Goal: Transaction & Acquisition: Purchase product/service

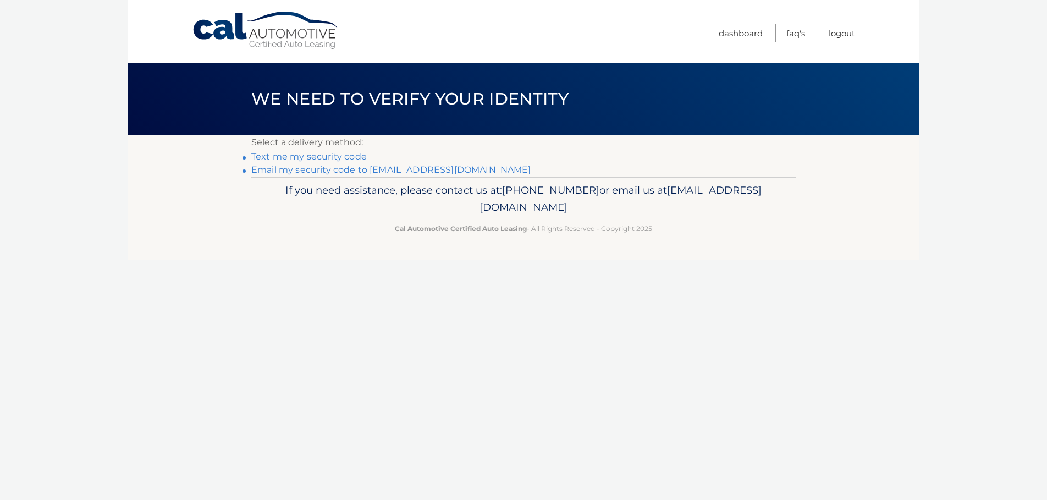
click at [306, 166] on link "Email my security code to l******@maimo.org" at bounding box center [391, 169] width 280 height 10
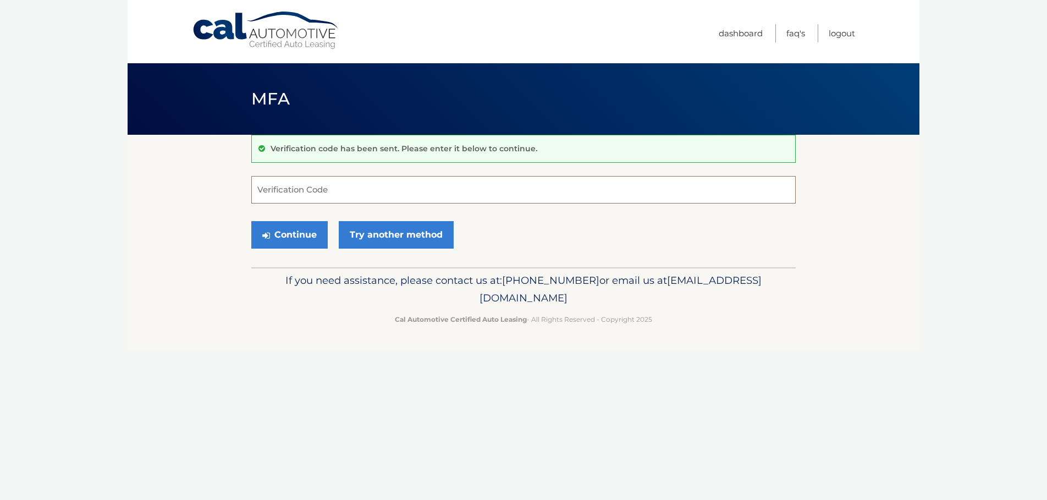
click at [311, 190] on input "Verification Code" at bounding box center [523, 190] width 545 height 28
click at [296, 189] on input "Verification Code" at bounding box center [523, 190] width 545 height 28
type input "045541"
click at [251, 221] on button "Continue" at bounding box center [289, 235] width 76 height 28
click at [299, 237] on button "Continue" at bounding box center [289, 235] width 76 height 28
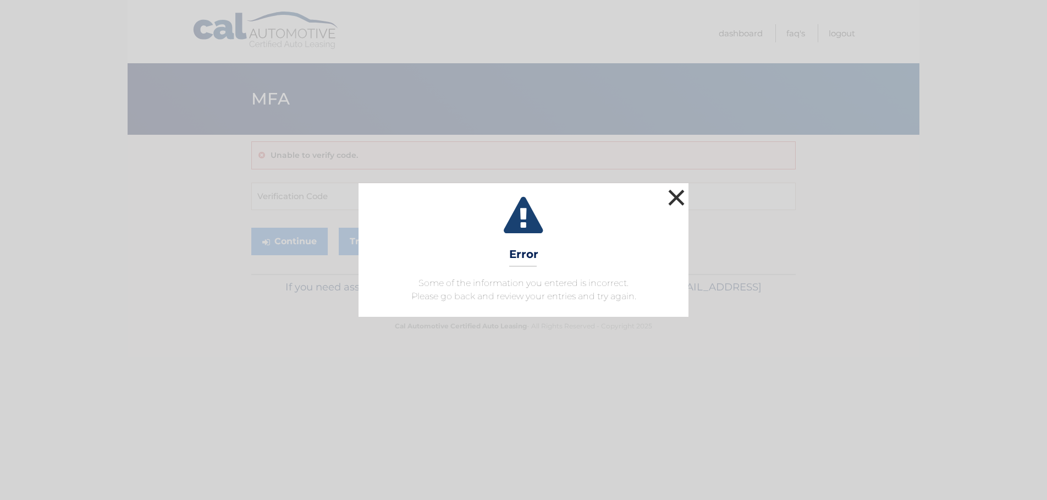
click at [678, 195] on button "×" at bounding box center [677, 197] width 22 height 22
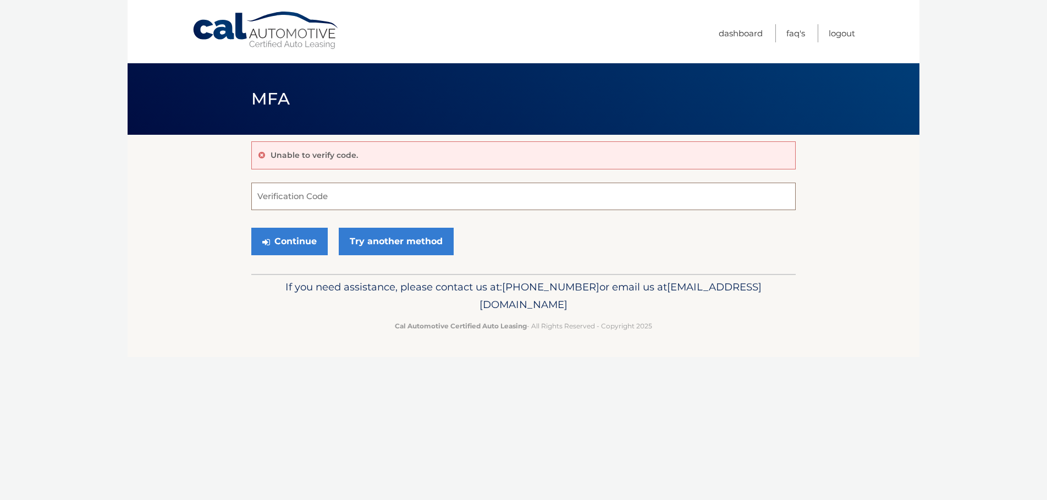
click at [359, 190] on input "Verification Code" at bounding box center [523, 197] width 545 height 28
type input "045541"
click at [274, 245] on button "Continue" at bounding box center [289, 242] width 76 height 28
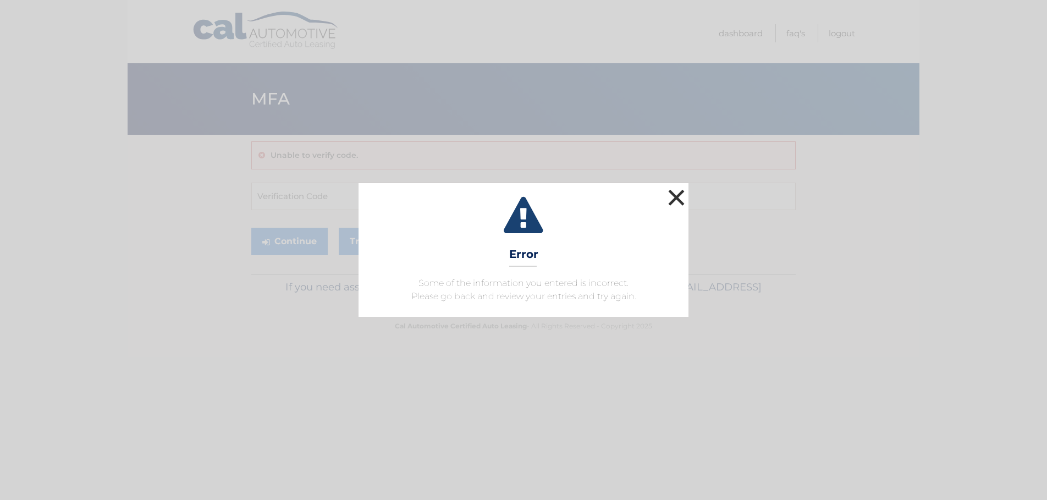
click at [671, 194] on button "×" at bounding box center [677, 197] width 22 height 22
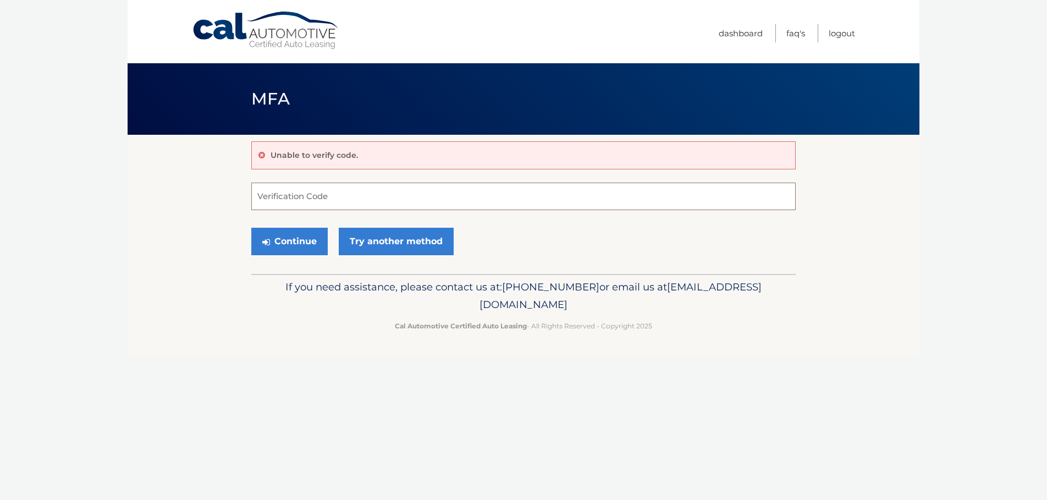
click at [348, 199] on input "Verification Code" at bounding box center [523, 197] width 545 height 28
type input "045541"
click at [302, 252] on button "Continue" at bounding box center [289, 242] width 76 height 28
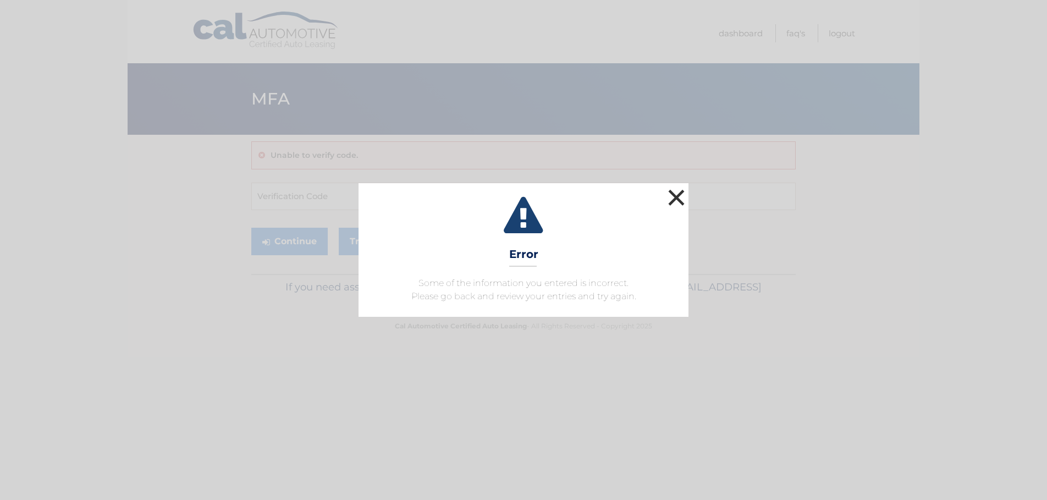
click at [681, 199] on button "×" at bounding box center [677, 197] width 22 height 22
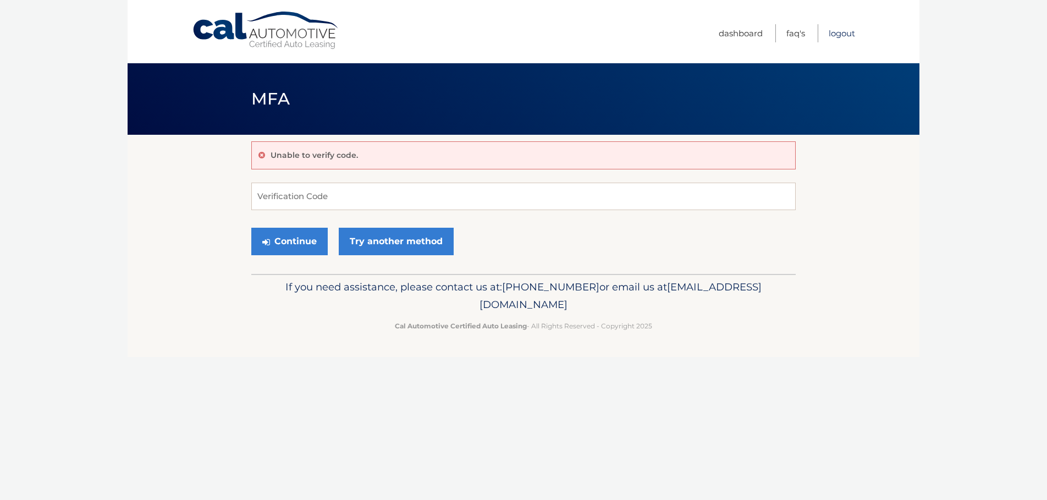
click at [843, 29] on link "Logout" at bounding box center [842, 33] width 26 height 18
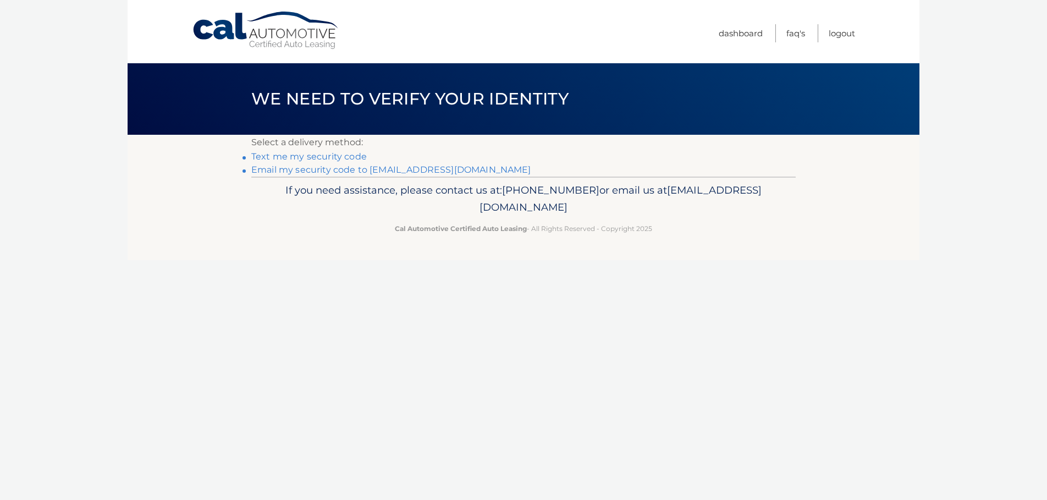
click at [318, 171] on link "Email my security code to [EMAIL_ADDRESS][DOMAIN_NAME]" at bounding box center [391, 169] width 280 height 10
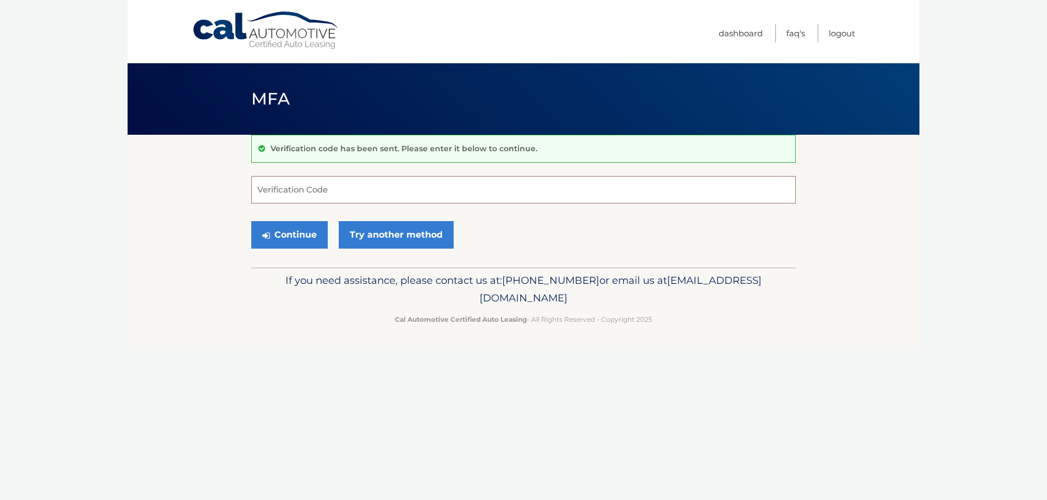
drag, startPoint x: 285, startPoint y: 178, endPoint x: 285, endPoint y: 185, distance: 7.2
click at [285, 185] on input "Verification Code" at bounding box center [523, 190] width 545 height 28
paste input "045541"
click at [308, 235] on button "Continue" at bounding box center [289, 235] width 76 height 28
click at [296, 232] on button "Continue" at bounding box center [289, 235] width 76 height 28
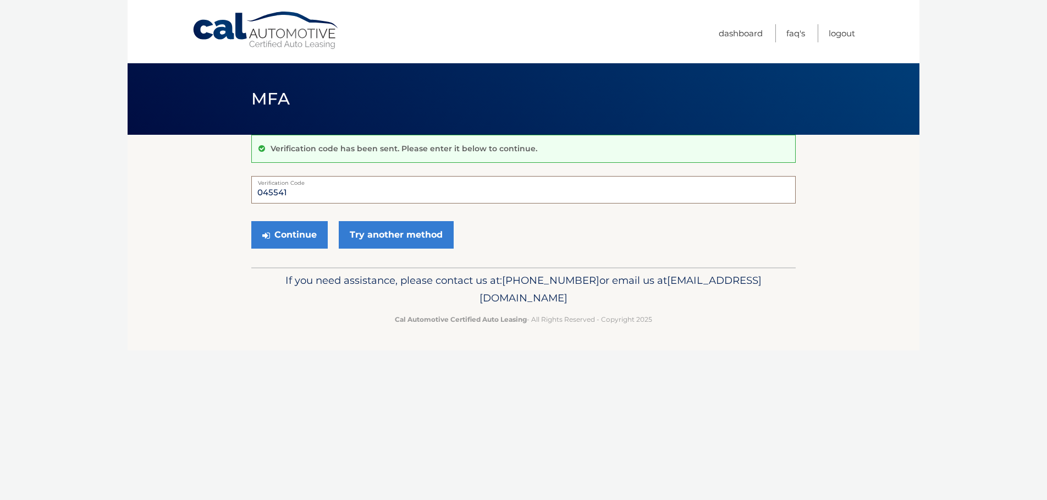
drag, startPoint x: 307, startPoint y: 190, endPoint x: 163, endPoint y: 175, distance: 144.9
click at [172, 180] on section "Verification code has been sent. Please enter it below to continue. 045541 Veri…" at bounding box center [524, 201] width 792 height 133
type input "045541"
click at [282, 234] on button "Continue" at bounding box center [289, 235] width 76 height 28
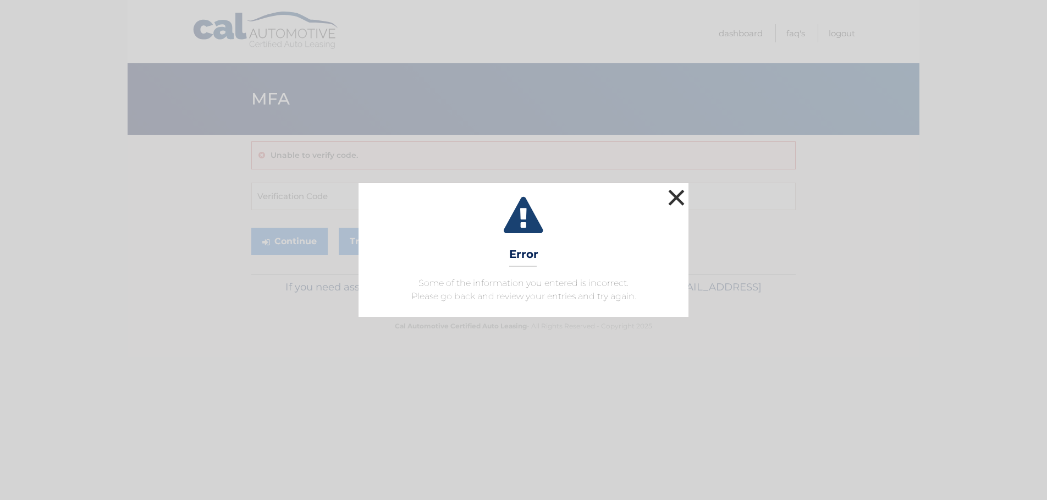
click at [679, 193] on button "×" at bounding box center [677, 197] width 22 height 22
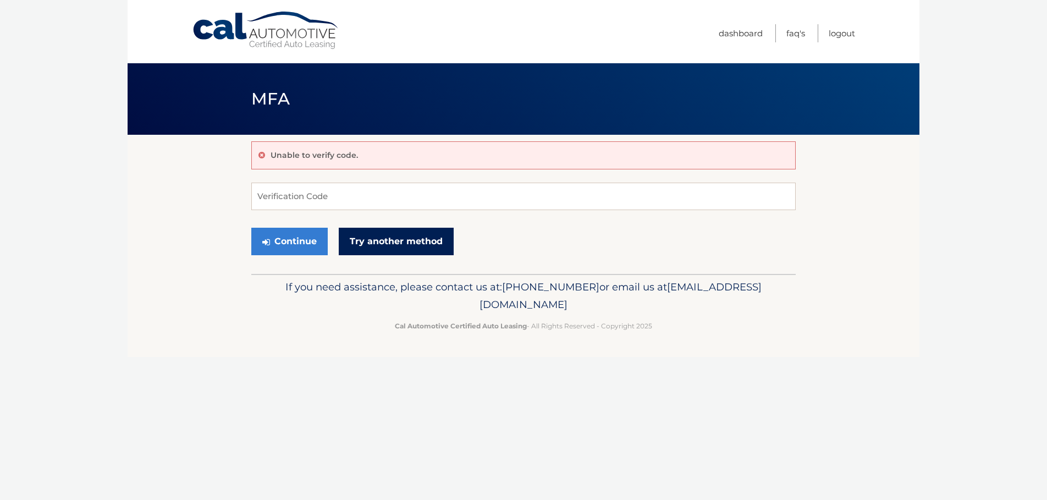
click at [386, 243] on link "Try another method" at bounding box center [396, 242] width 115 height 28
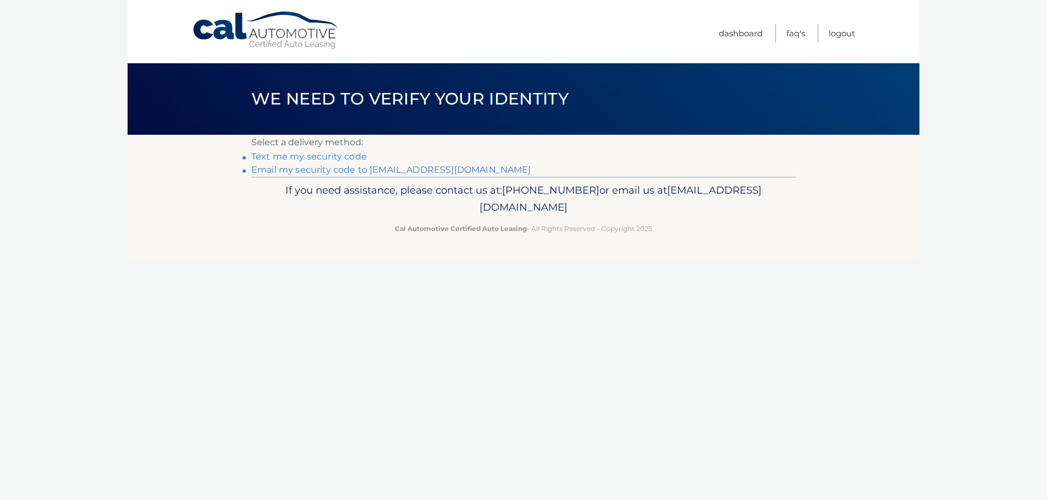
click at [354, 154] on link "Text me my security code" at bounding box center [309, 156] width 116 height 10
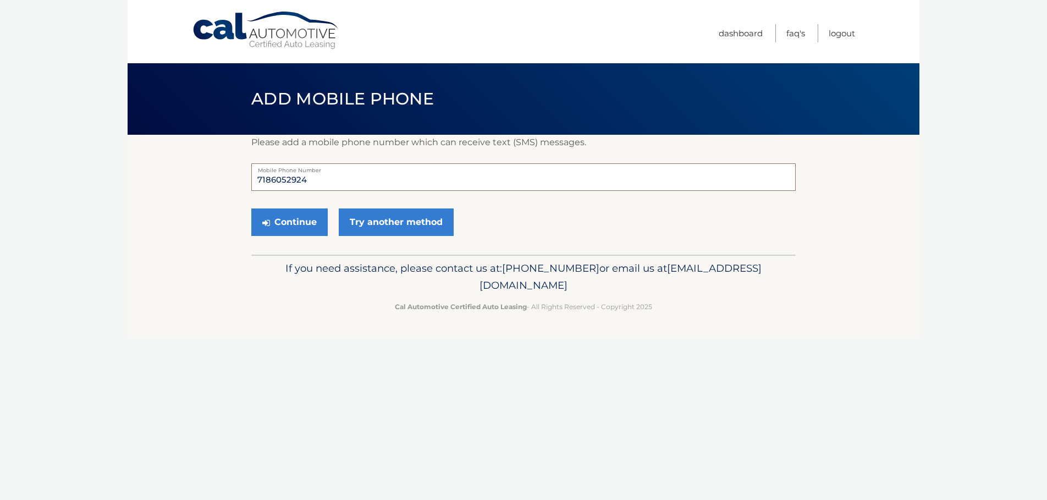
drag, startPoint x: 315, startPoint y: 177, endPoint x: 139, endPoint y: 169, distance: 176.2
click at [139, 169] on section "Please add a mobile phone number which can receive text (SMS) messages. 7186052…" at bounding box center [524, 195] width 792 height 120
type input "3473083590"
click at [303, 222] on button "Continue" at bounding box center [289, 222] width 76 height 28
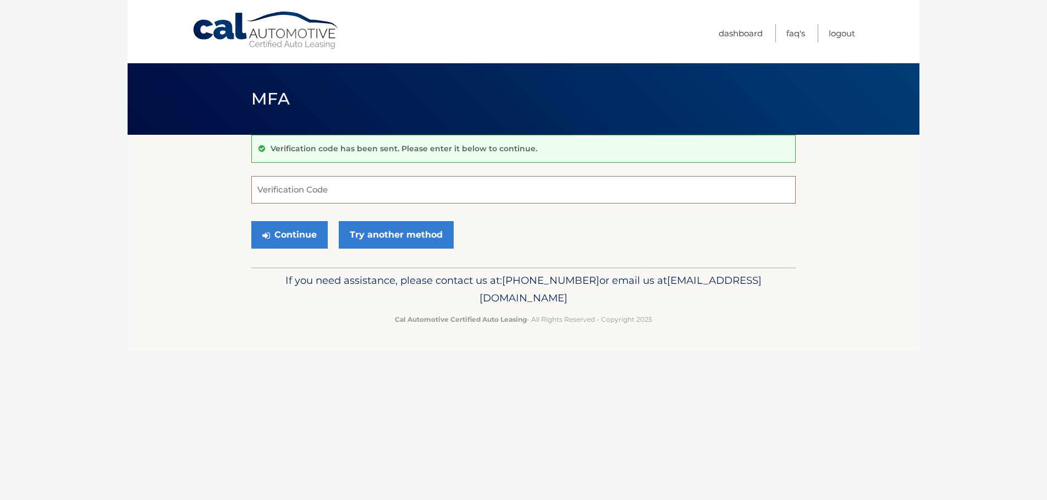
click at [290, 195] on input "Verification Code" at bounding box center [523, 190] width 545 height 28
type input "922965"
click at [301, 239] on button "Continue" at bounding box center [289, 235] width 76 height 28
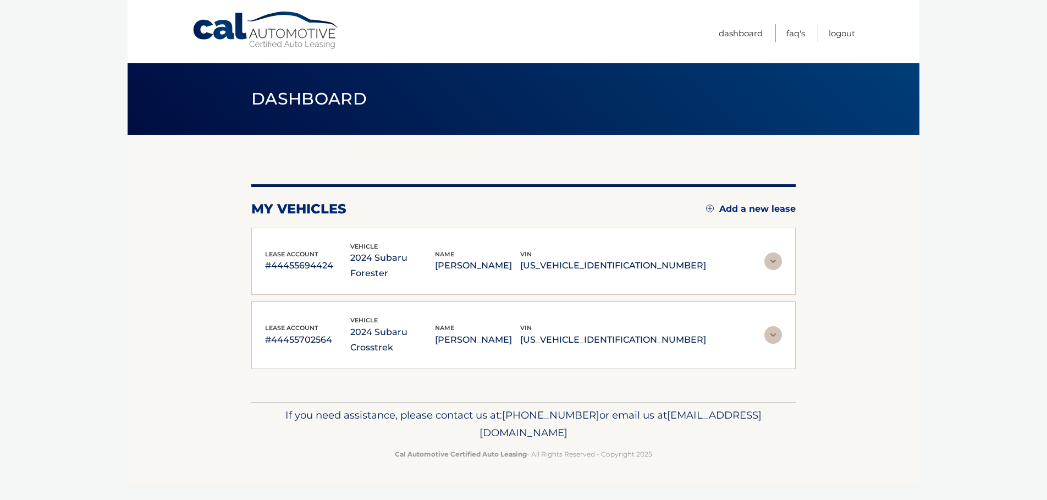
click at [520, 258] on p "[PERSON_NAME]" at bounding box center [477, 265] width 85 height 15
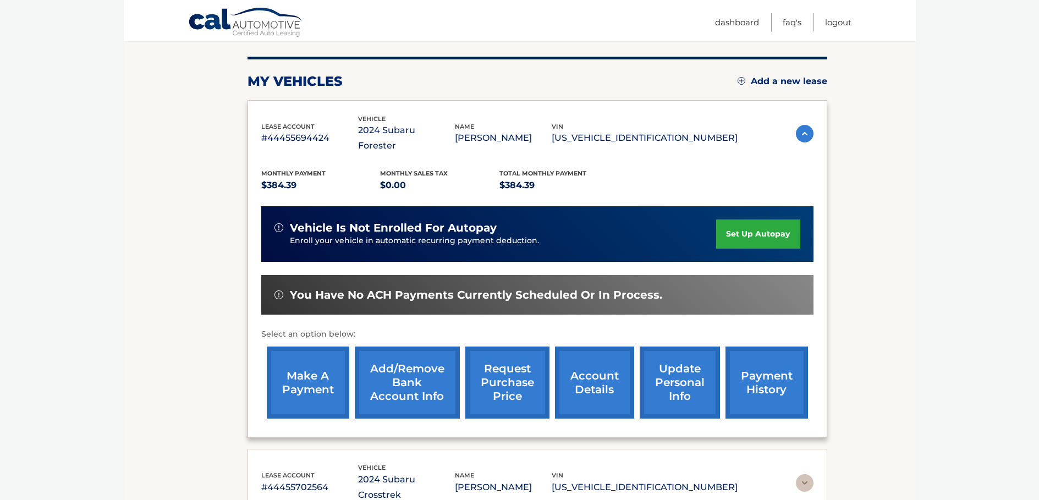
scroll to position [134, 0]
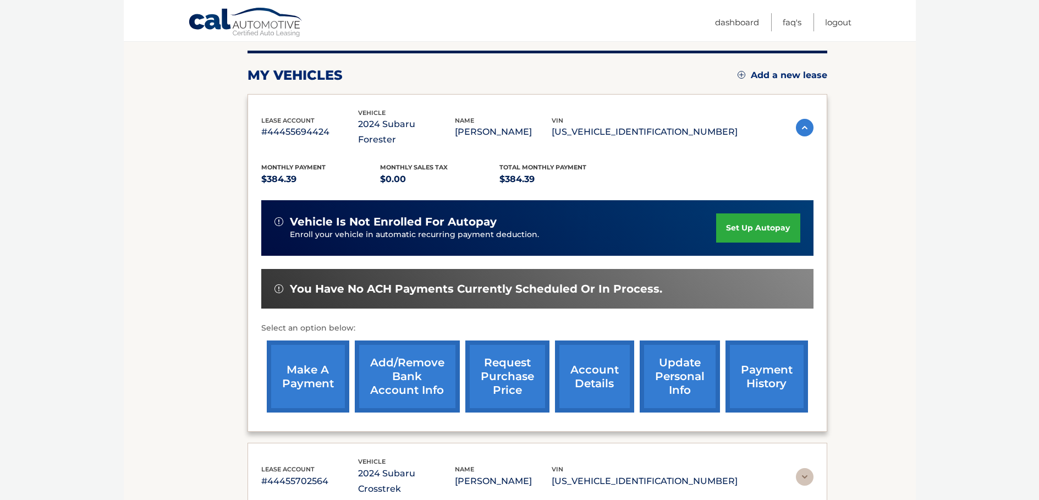
click at [296, 353] on link "make a payment" at bounding box center [308, 377] width 83 height 72
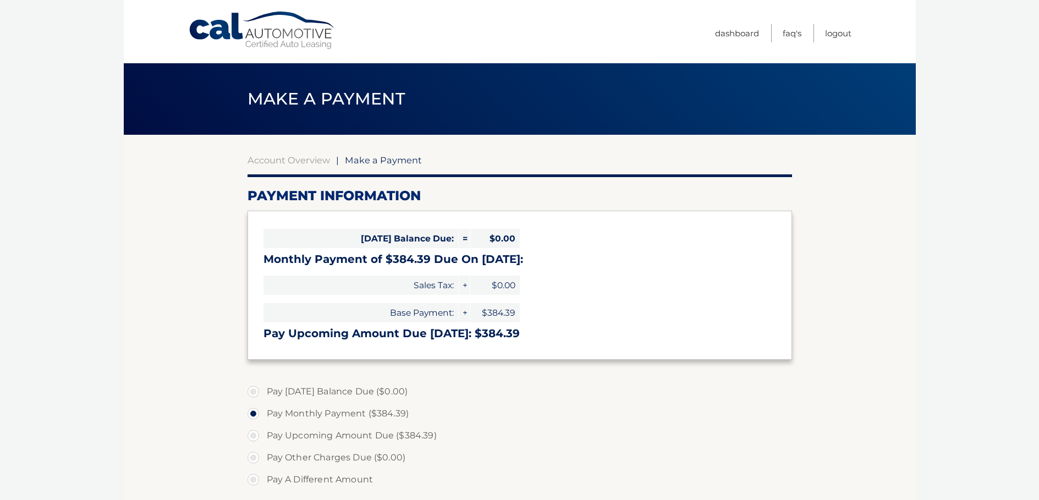
select select "Yjc0YTA0NDAtMTlmYi00NjlhLTg5YzgtZGIzZmEzNWJmNzk5"
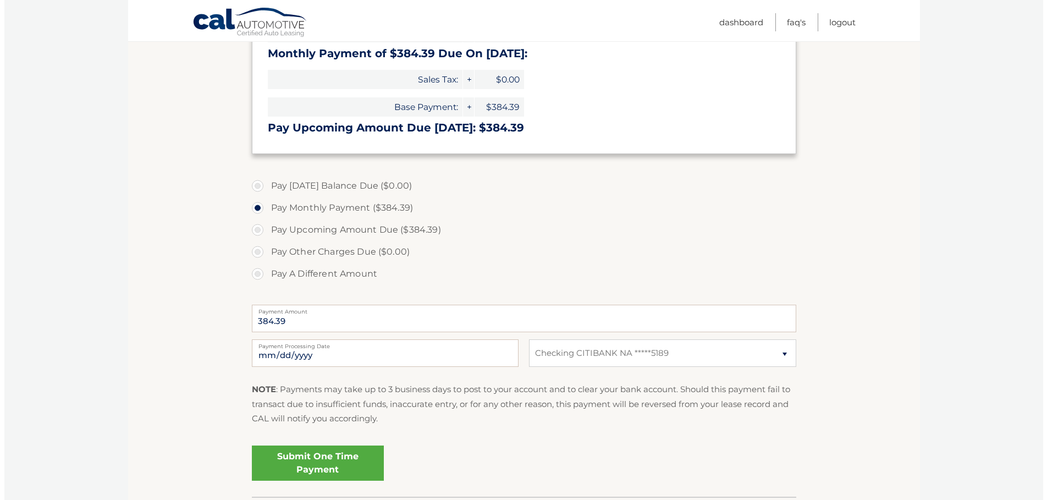
scroll to position [211, 0]
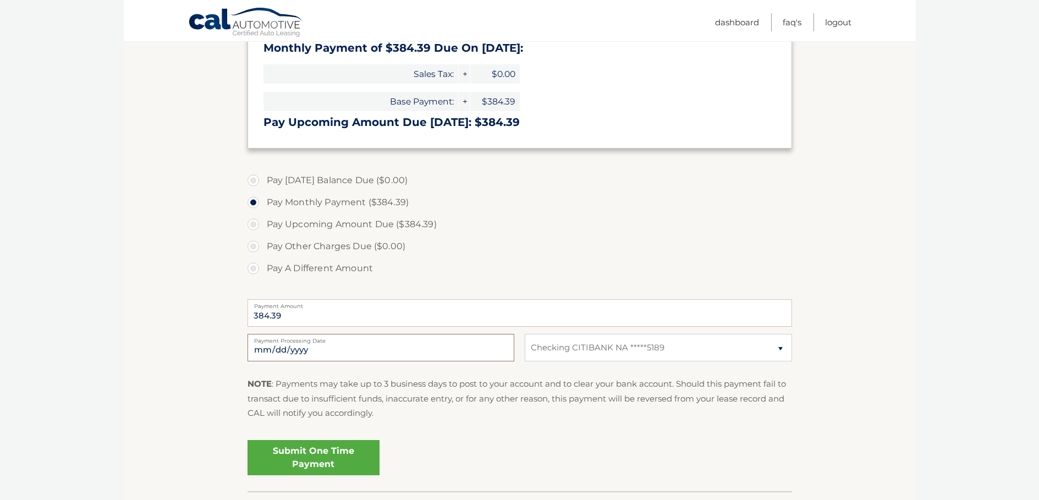
click at [342, 346] on input "[DATE]" at bounding box center [381, 348] width 267 height 28
type input "2025-10-30"
click at [334, 456] on link "Submit One Time Payment" at bounding box center [314, 457] width 132 height 35
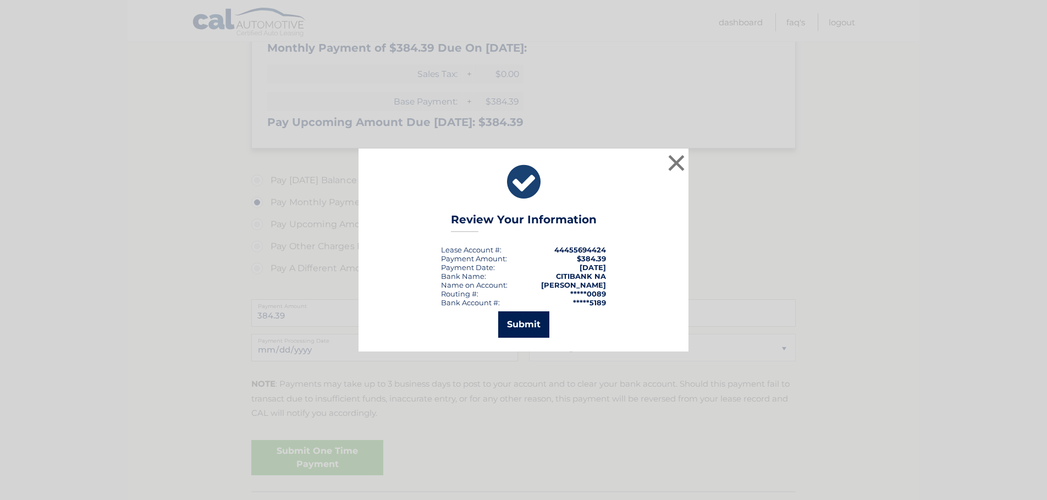
click at [515, 320] on button "Submit" at bounding box center [523, 324] width 51 height 26
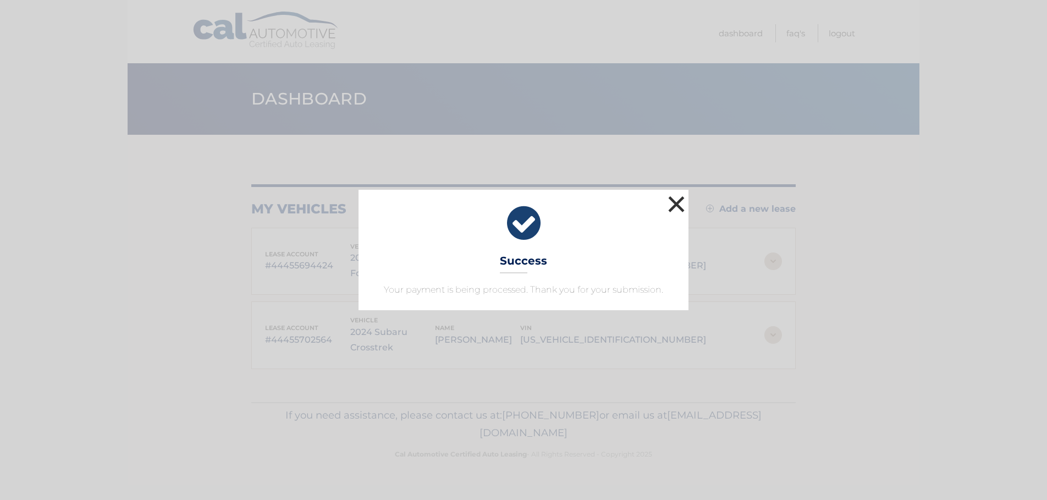
click at [680, 203] on button "×" at bounding box center [677, 204] width 22 height 22
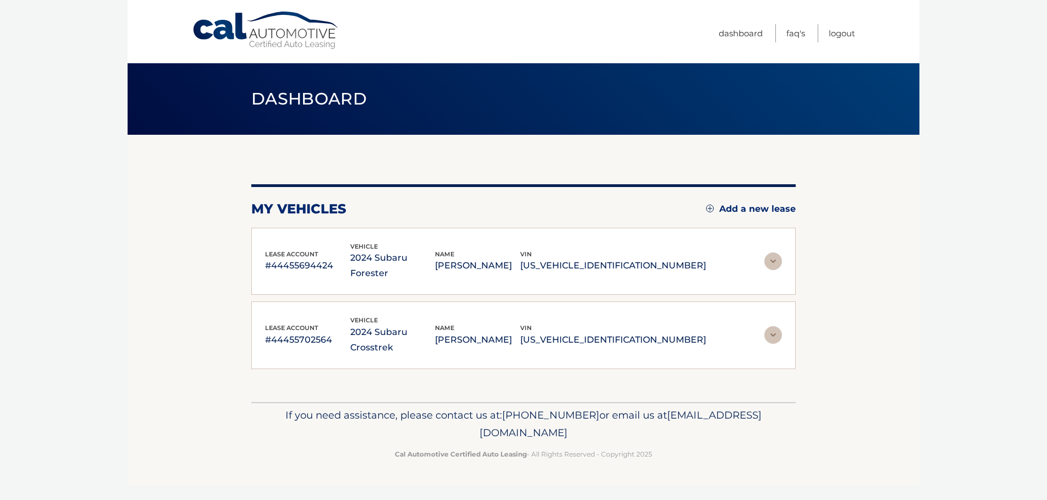
click at [771, 326] on img at bounding box center [774, 335] width 18 height 18
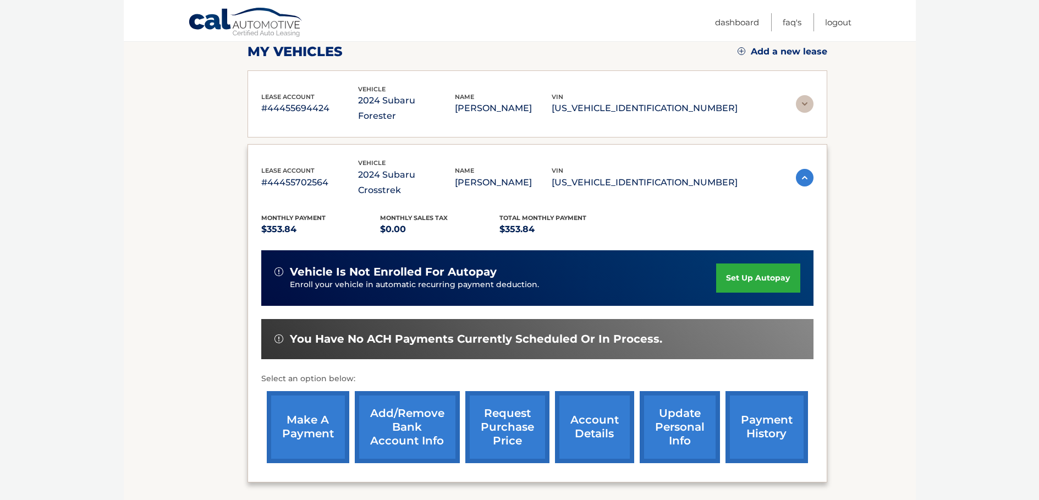
scroll to position [158, 0]
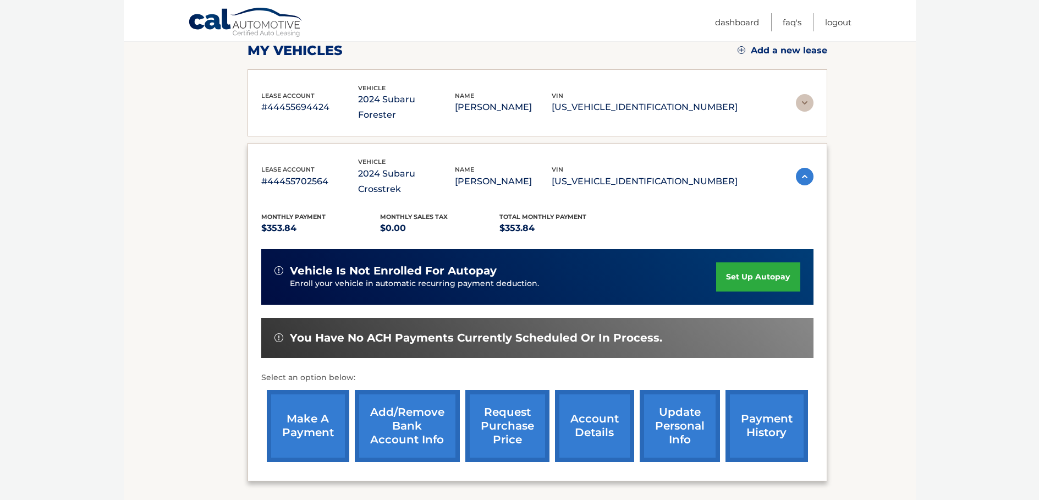
click at [323, 393] on link "make a payment" at bounding box center [308, 426] width 83 height 72
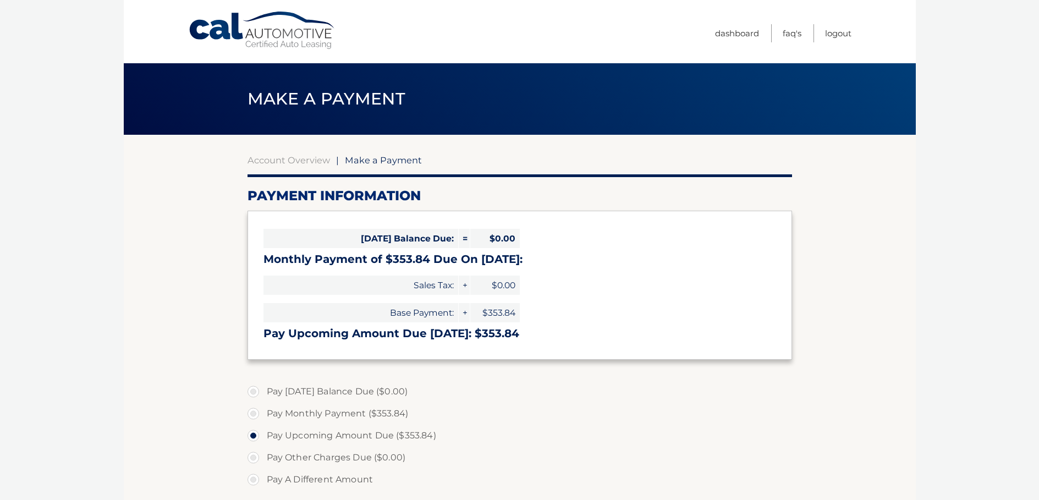
select select "NmYwMWI1YzgtMWE0NS00YjFkLWE4Y2ItYTU0MDZhNGY4MTQz"
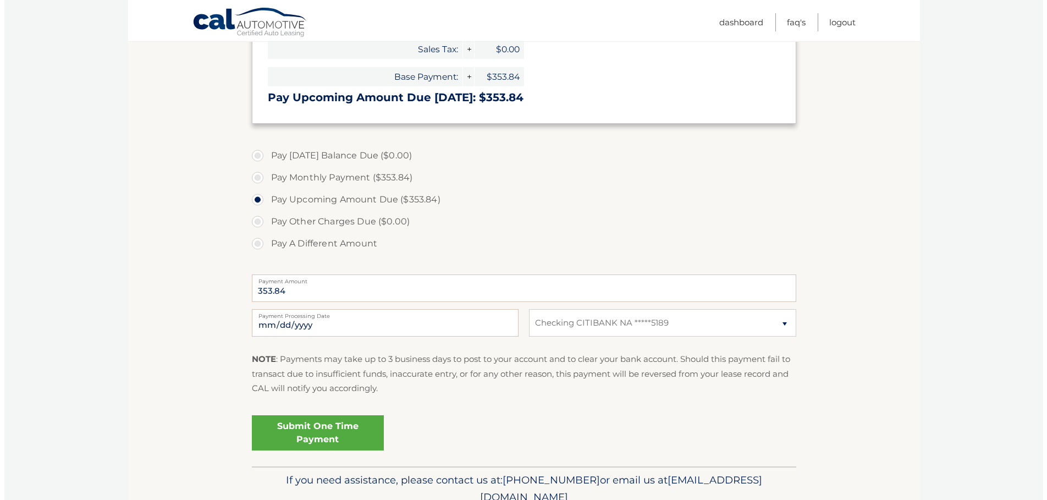
scroll to position [237, 0]
click at [396, 331] on input "[DATE]" at bounding box center [381, 322] width 267 height 28
type input "[DATE]"
click at [296, 430] on link "Submit One Time Payment" at bounding box center [314, 431] width 132 height 35
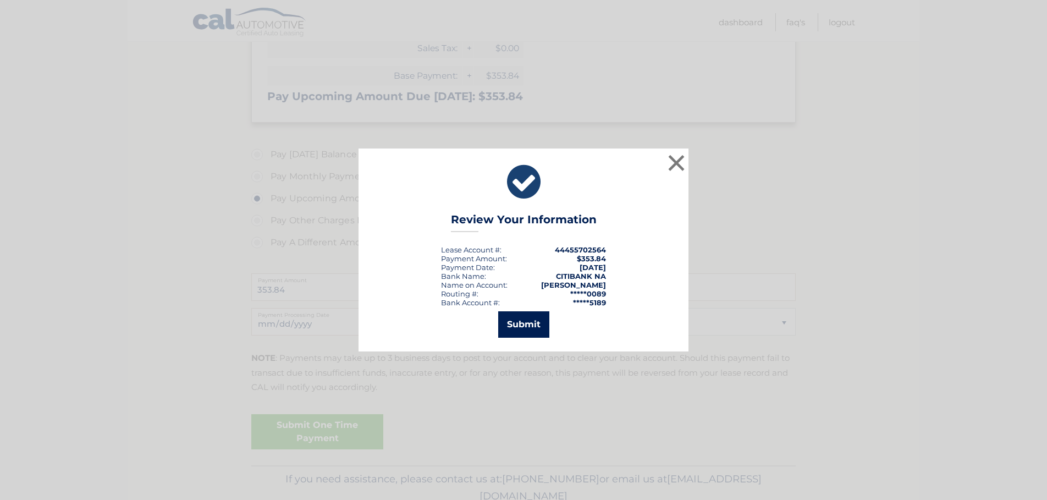
click at [517, 326] on button "Submit" at bounding box center [523, 324] width 51 height 26
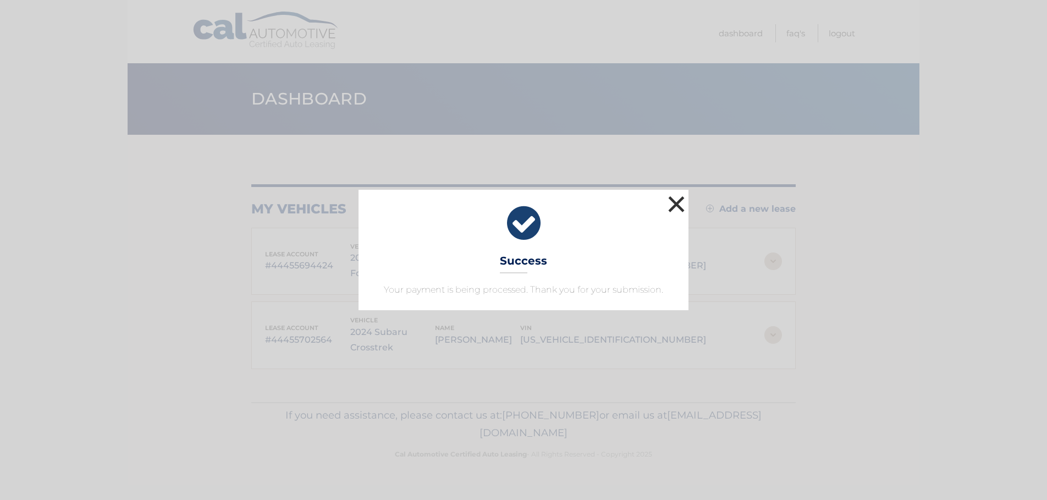
click at [679, 202] on button "×" at bounding box center [677, 204] width 22 height 22
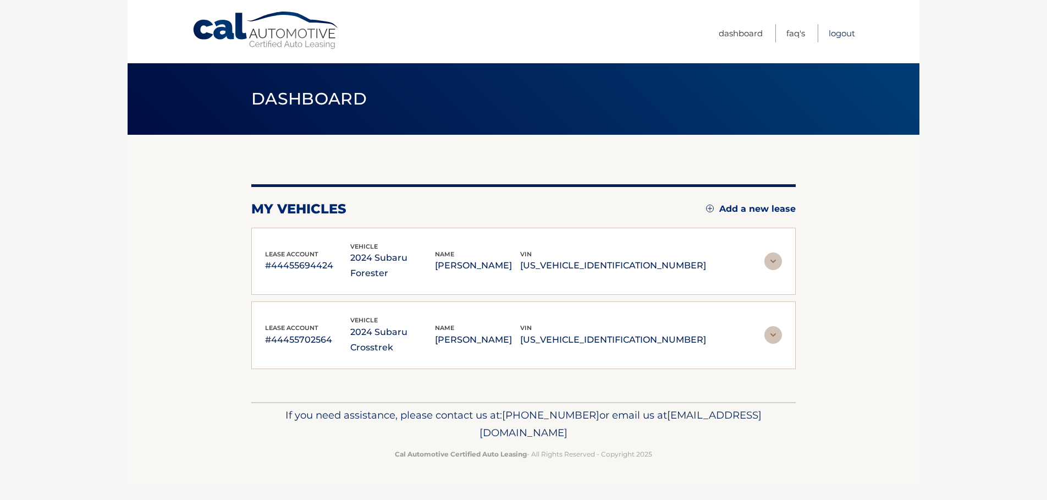
click at [843, 37] on link "Logout" at bounding box center [842, 33] width 26 height 18
